Goal: Transaction & Acquisition: Purchase product/service

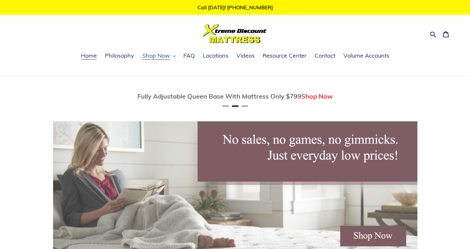
scroll to position [0, 364]
click at [156, 54] on span "Shop Now" at bounding box center [156, 56] width 28 height 8
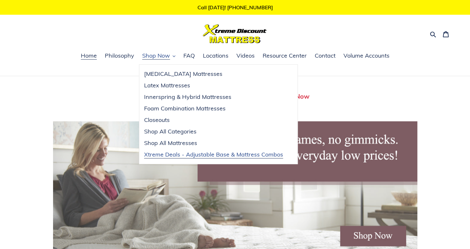
scroll to position [0, 0]
click at [219, 158] on link "Xtreme Deals - Adjustable Base & Mattress Combos" at bounding box center [213, 155] width 149 height 12
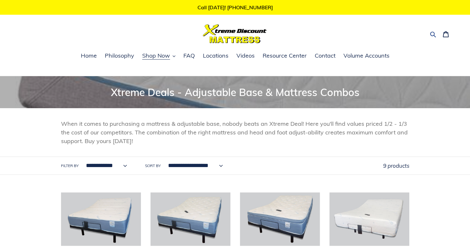
click at [431, 33] on icon "button" at bounding box center [433, 35] width 6 height 6
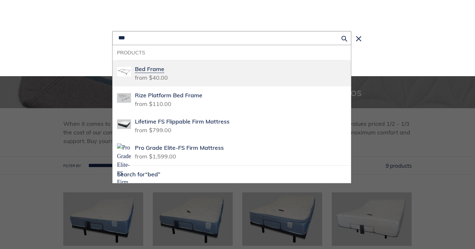
type input "***"
click at [157, 72] on span "Bed Frame" at bounding box center [149, 69] width 29 height 7
